Goal: Task Accomplishment & Management: Manage account settings

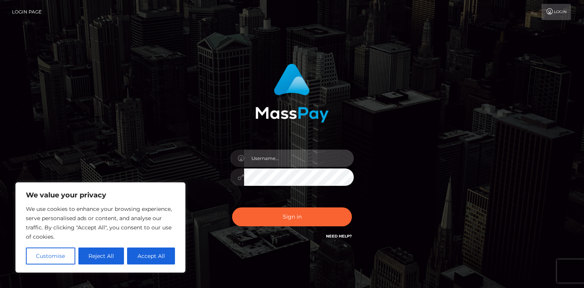
click at [262, 158] on input "text" at bounding box center [299, 158] width 110 height 17
type input "jeanpierbello7@gmail.com"
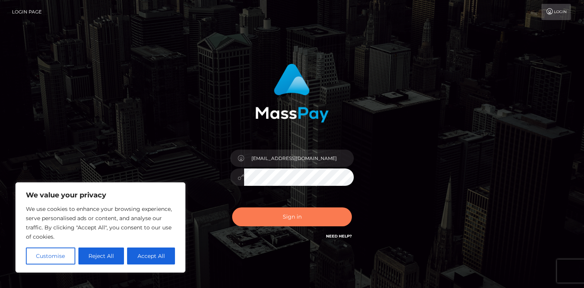
click at [303, 212] on button "Sign in" at bounding box center [292, 217] width 120 height 19
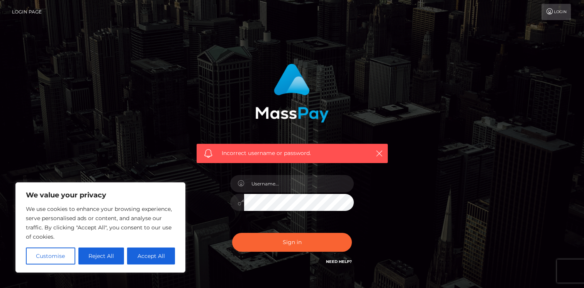
click at [336, 261] on link "Need Help?" at bounding box center [339, 261] width 26 height 5
click at [89, 86] on div "Incorrect username or password." at bounding box center [292, 169] width 440 height 222
click at [103, 257] on button "Reject All" at bounding box center [101, 256] width 46 height 17
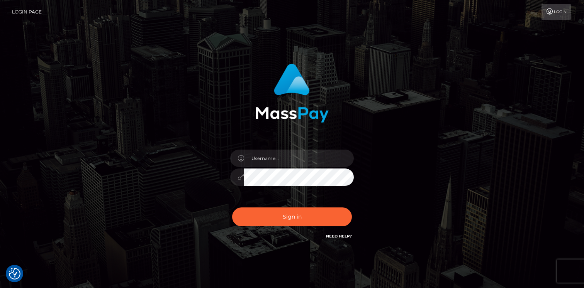
click at [560, 19] on link "Login" at bounding box center [555, 12] width 29 height 16
click at [32, 13] on link "Login Page" at bounding box center [27, 12] width 30 height 16
